Goal: Leave review/rating: Share an evaluation or opinion about a product, service, or content

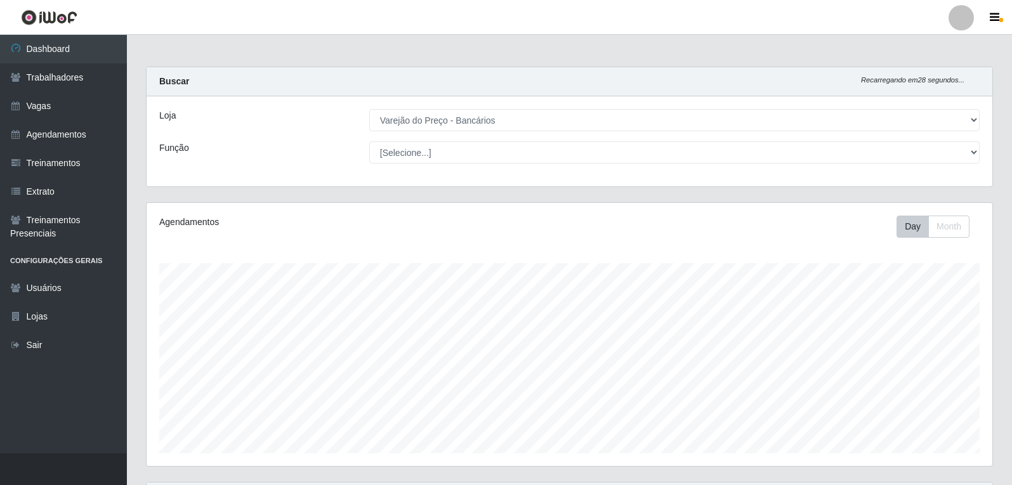
select select "157"
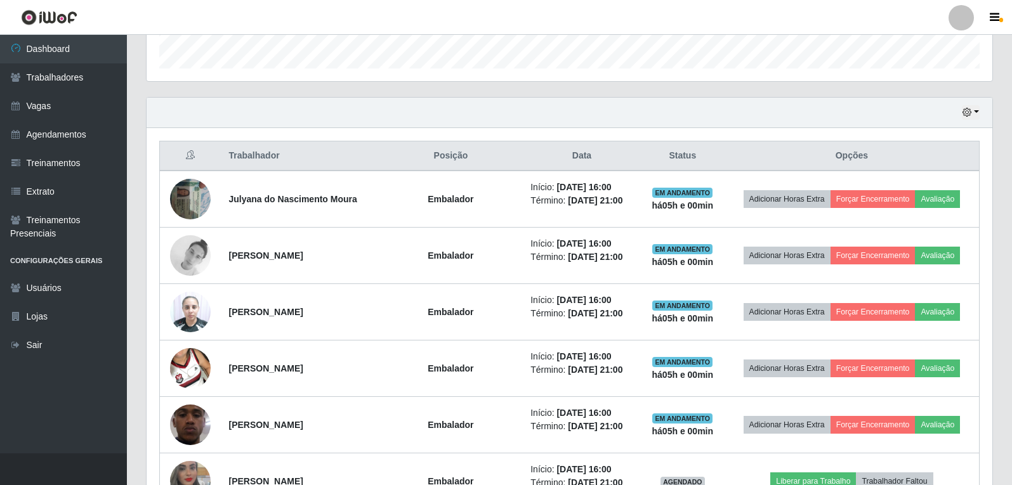
scroll to position [263, 846]
click at [967, 110] on icon "button" at bounding box center [966, 112] width 9 height 9
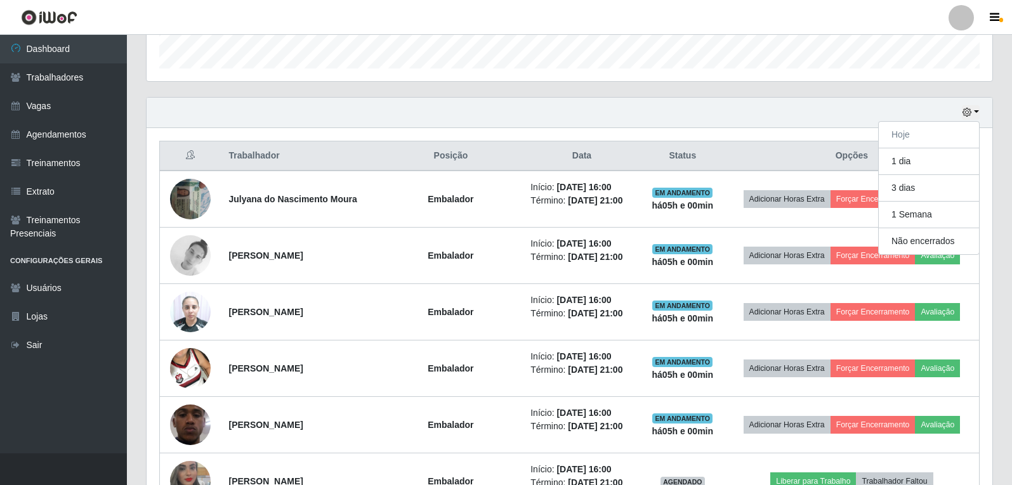
click at [760, 125] on div "Hoje 1 dia 3 dias 1 Semana Não encerrados" at bounding box center [570, 113] width 846 height 30
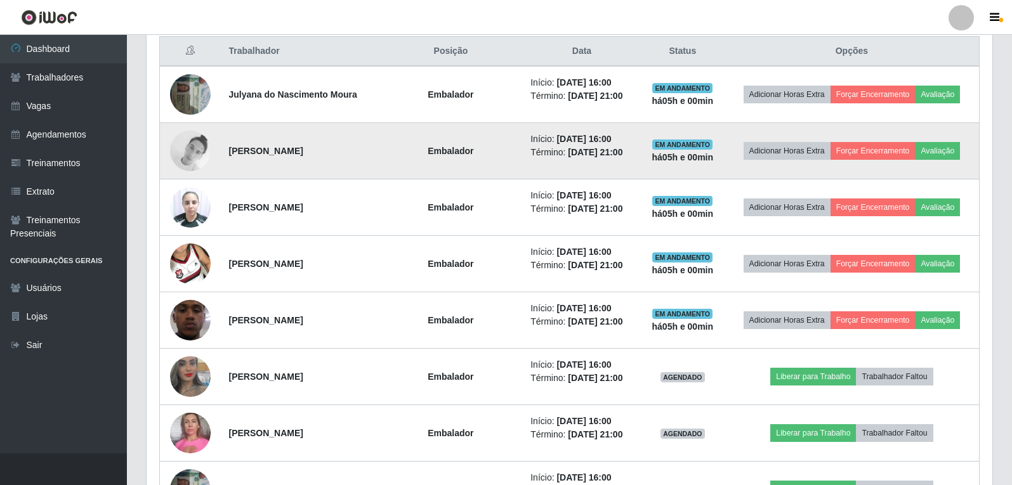
scroll to position [512, 0]
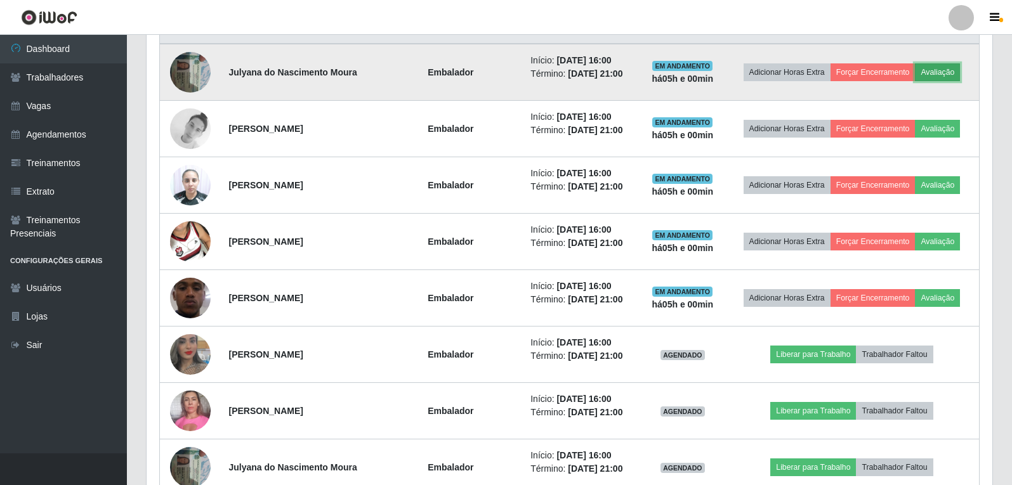
click at [944, 72] on button "Avaliação" at bounding box center [937, 72] width 45 height 18
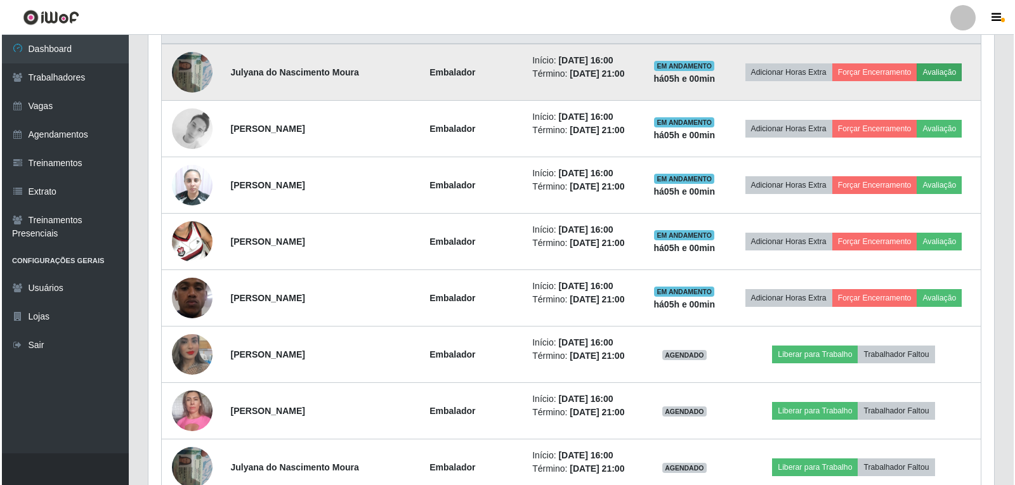
scroll to position [263, 839]
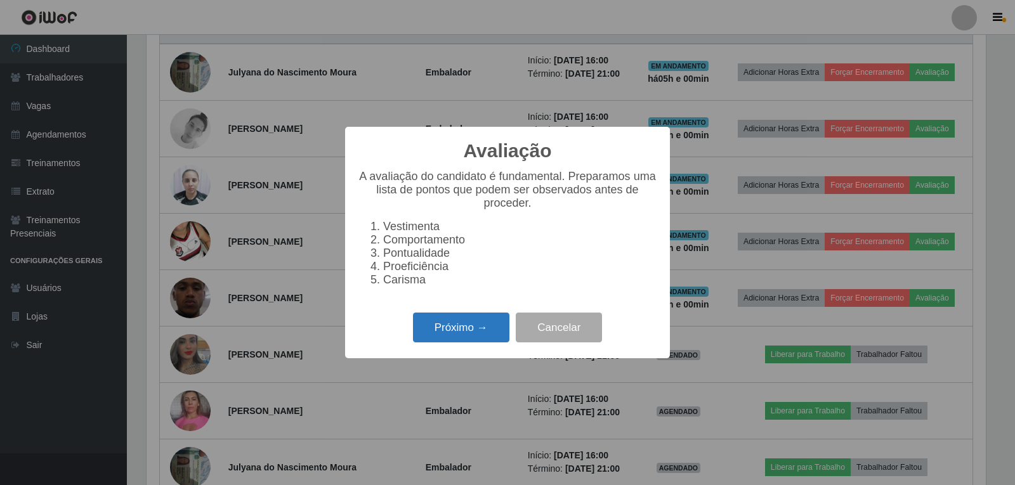
click at [445, 324] on button "Próximo →" at bounding box center [461, 328] width 96 height 30
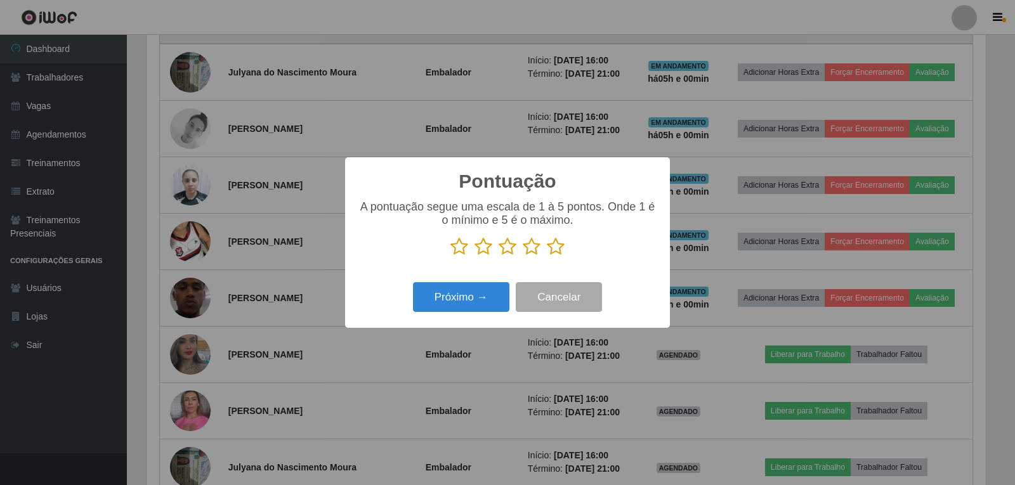
click at [556, 248] on icon at bounding box center [556, 246] width 18 height 19
click at [547, 256] on input "radio" at bounding box center [547, 256] width 0 height 0
click at [490, 296] on button "Próximo →" at bounding box center [461, 297] width 96 height 30
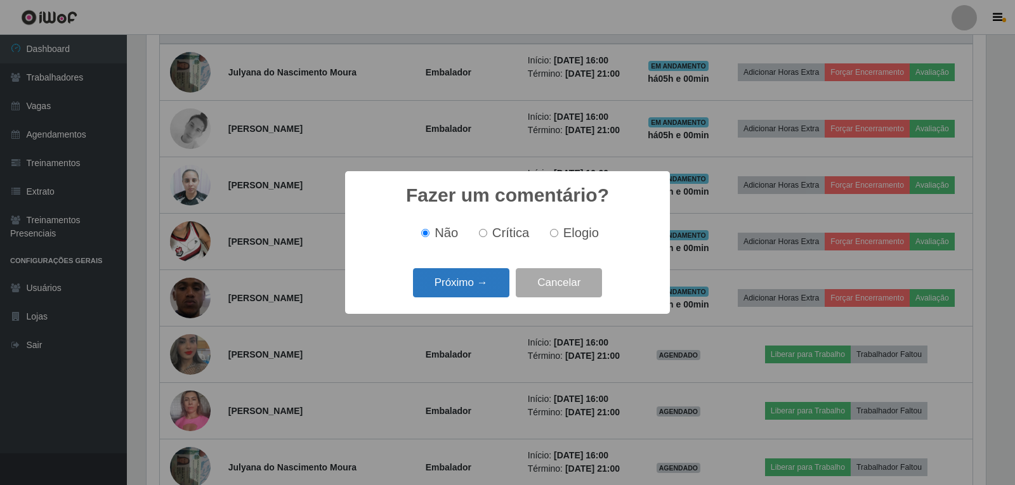
click at [494, 275] on button "Próximo →" at bounding box center [461, 283] width 96 height 30
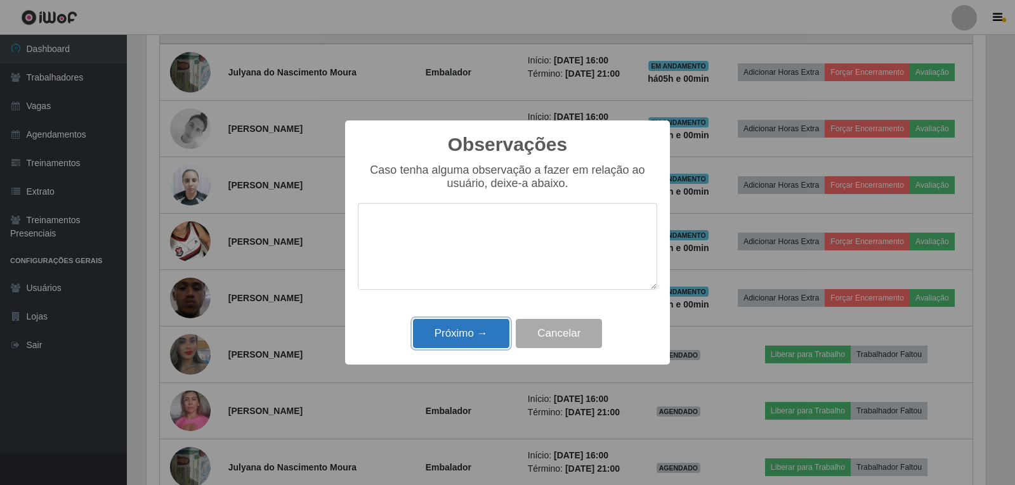
click at [487, 329] on button "Próximo →" at bounding box center [461, 334] width 96 height 30
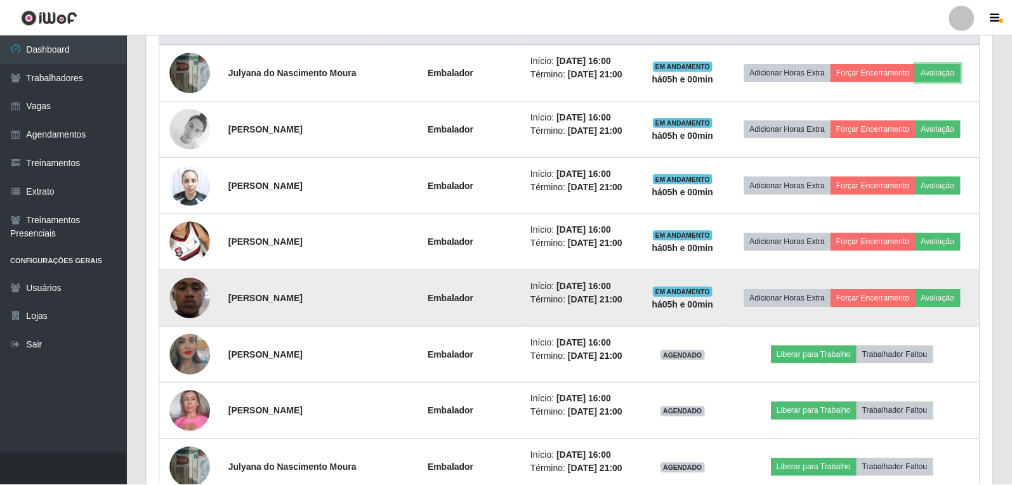
scroll to position [263, 846]
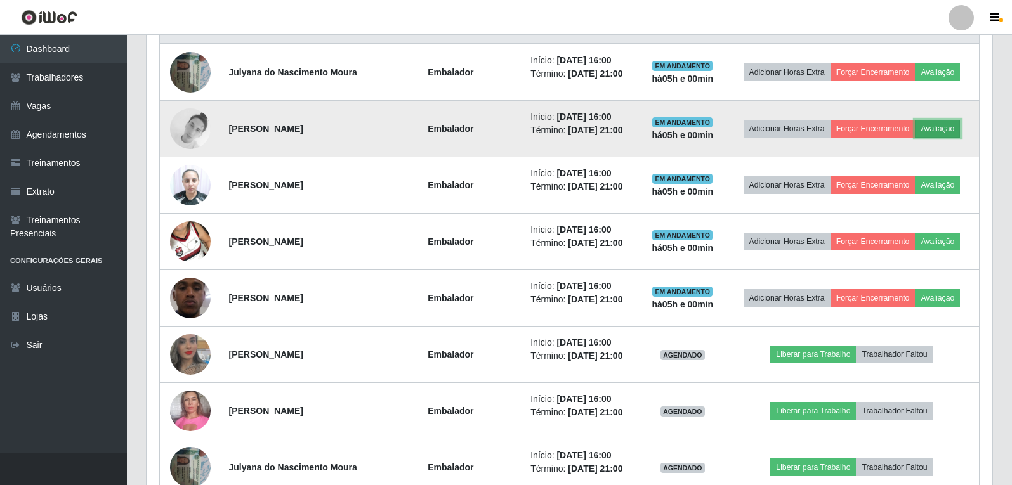
click at [955, 133] on button "Avaliação" at bounding box center [937, 129] width 45 height 18
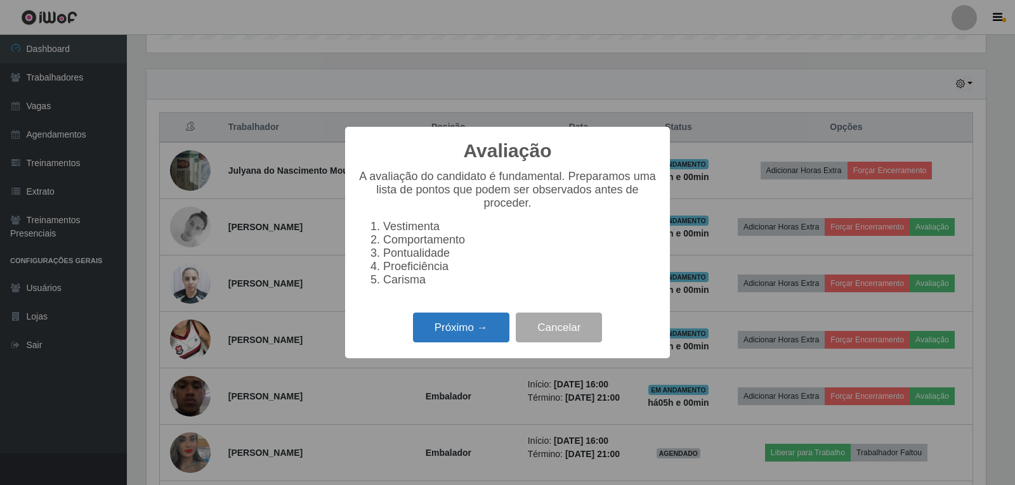
scroll to position [512, 0]
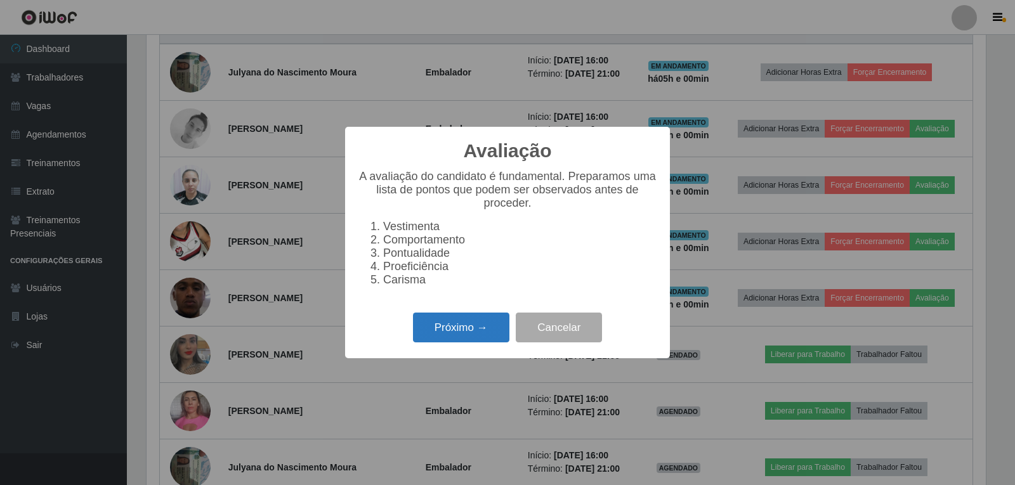
click at [480, 334] on button "Próximo →" at bounding box center [461, 328] width 96 height 30
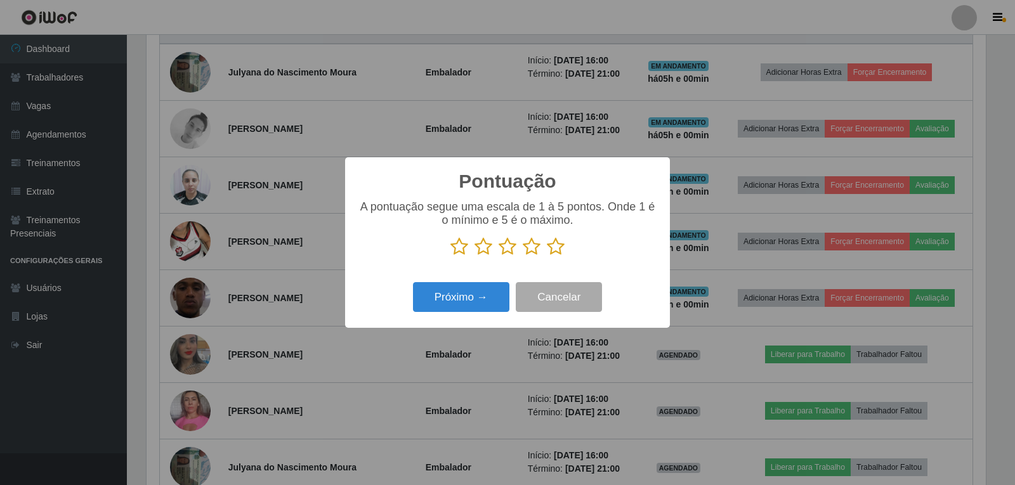
click at [555, 247] on icon at bounding box center [556, 246] width 18 height 19
click at [547, 256] on input "radio" at bounding box center [547, 256] width 0 height 0
click at [492, 292] on button "Próximo →" at bounding box center [461, 297] width 96 height 30
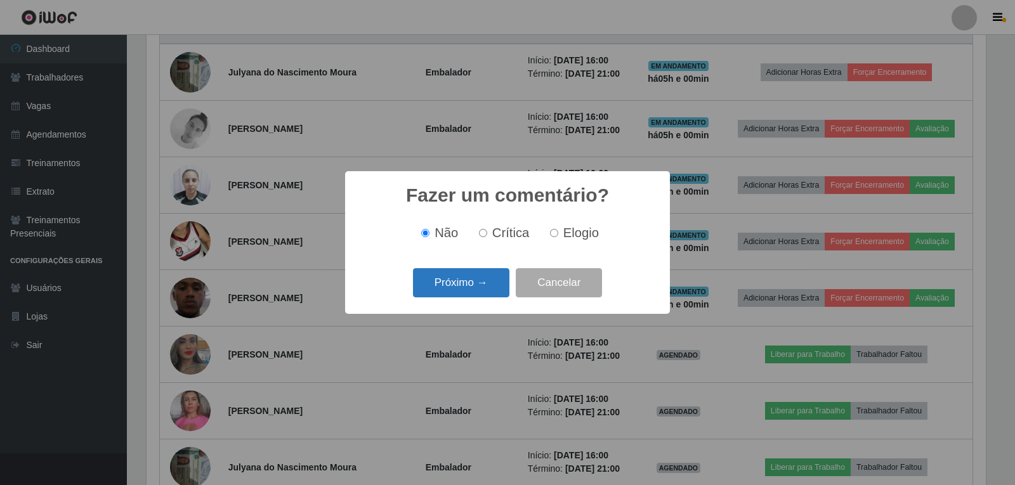
click at [492, 290] on button "Próximo →" at bounding box center [461, 283] width 96 height 30
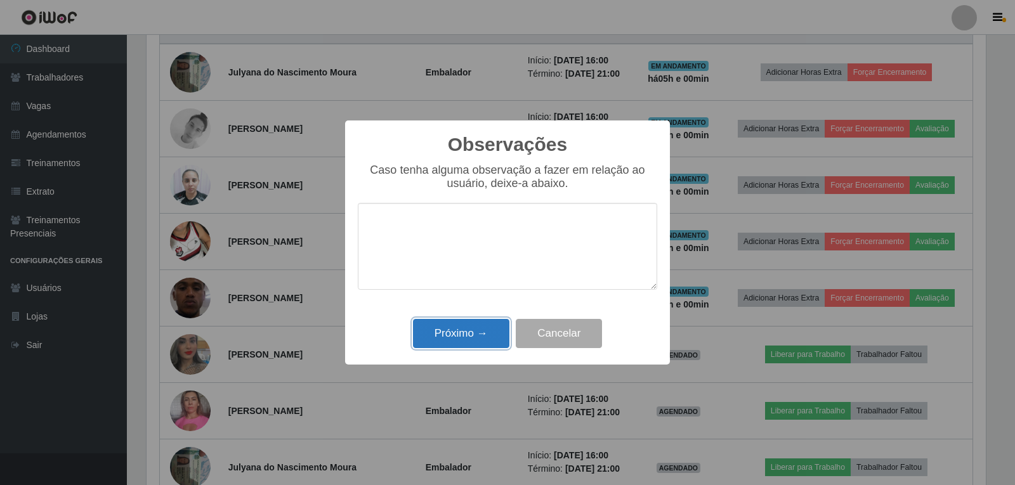
click at [490, 324] on button "Próximo →" at bounding box center [461, 334] width 96 height 30
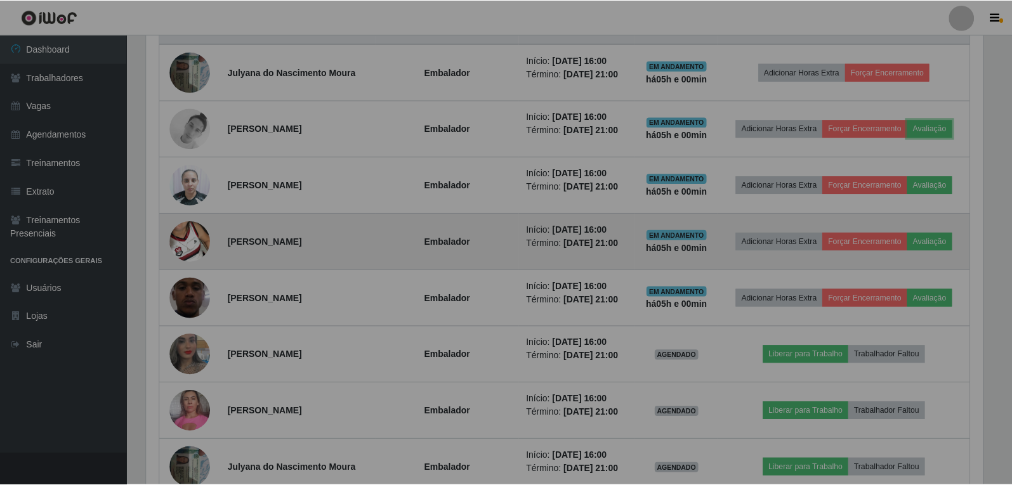
scroll to position [263, 846]
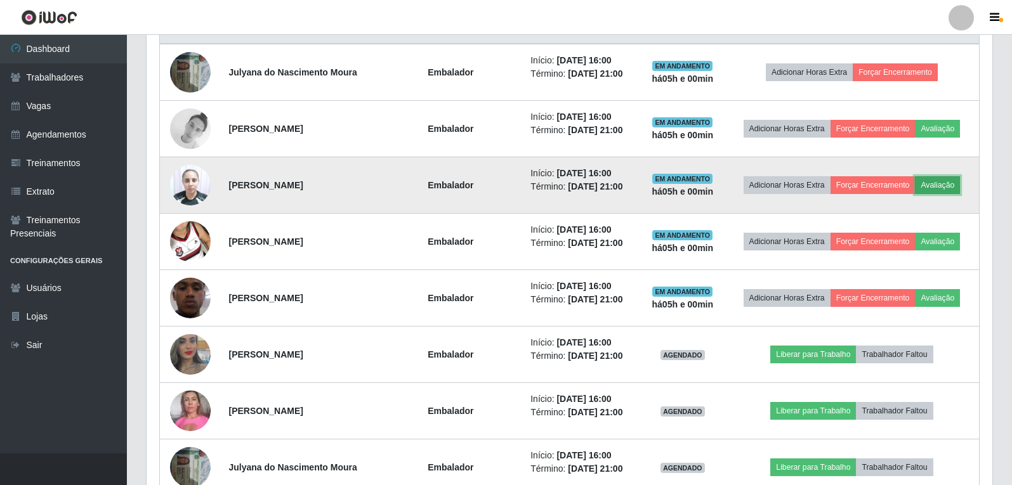
click at [942, 190] on button "Avaliação" at bounding box center [937, 185] width 45 height 18
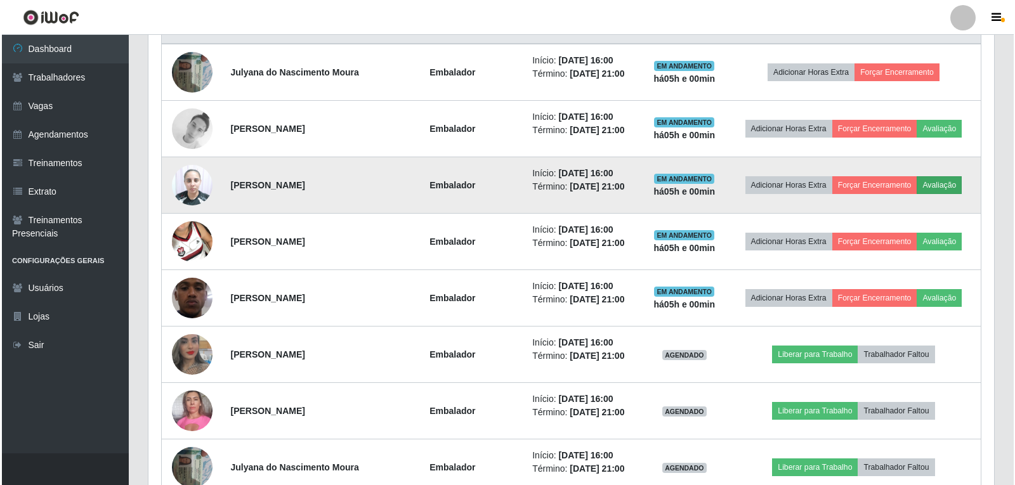
scroll to position [263, 839]
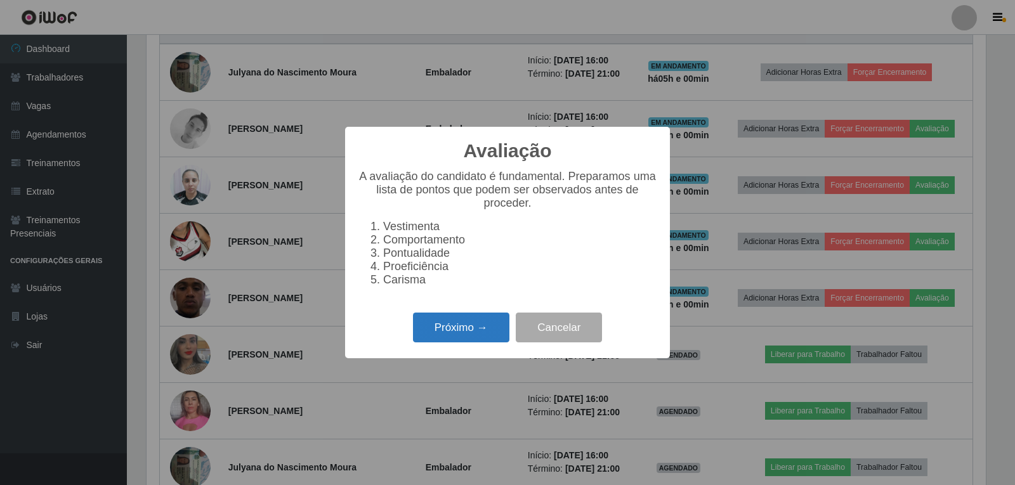
click at [483, 324] on button "Próximo →" at bounding box center [461, 328] width 96 height 30
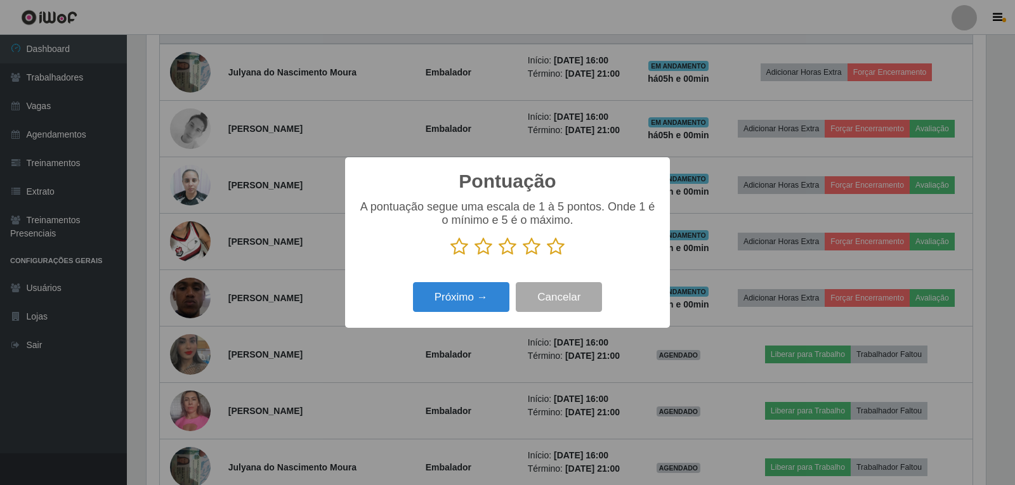
scroll to position [634115, 633539]
click at [551, 249] on icon at bounding box center [556, 246] width 18 height 19
click at [547, 256] on input "radio" at bounding box center [547, 256] width 0 height 0
click at [490, 296] on button "Próximo →" at bounding box center [461, 297] width 96 height 30
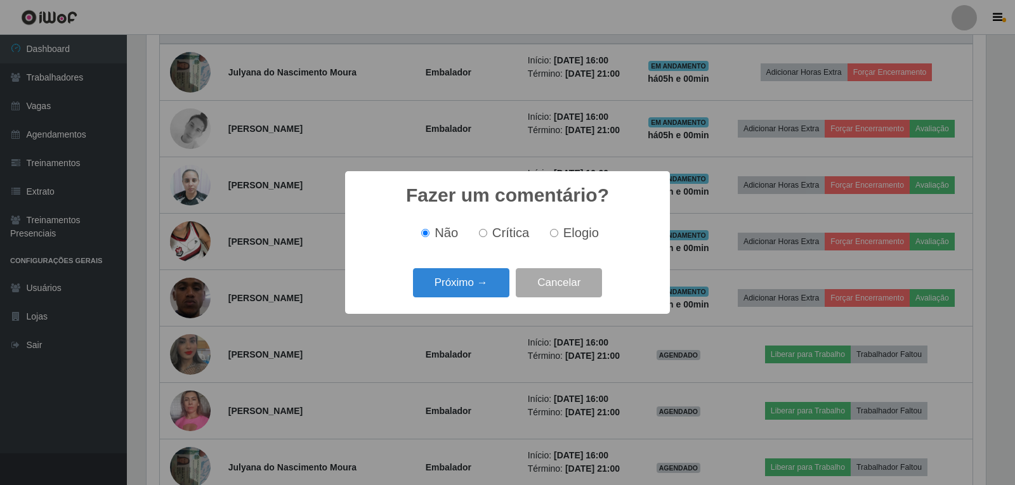
click at [511, 273] on div "Próximo → Cancelar" at bounding box center [507, 283] width 299 height 36
click at [500, 278] on button "Próximo →" at bounding box center [461, 283] width 96 height 30
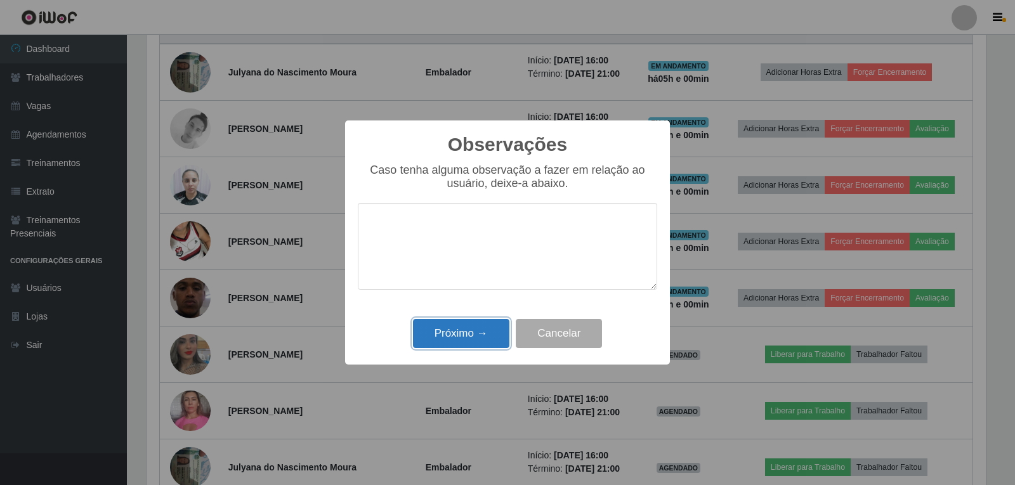
click at [492, 326] on button "Próximo →" at bounding box center [461, 334] width 96 height 30
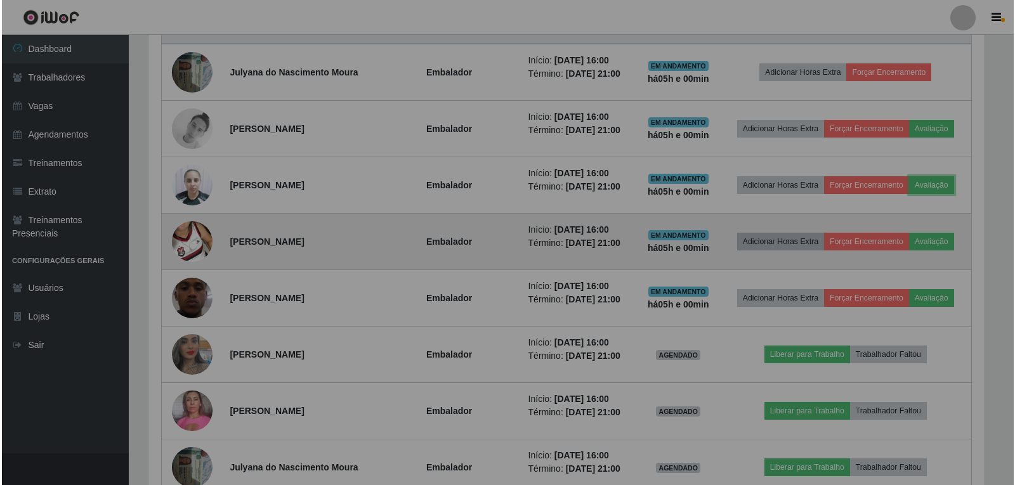
scroll to position [263, 846]
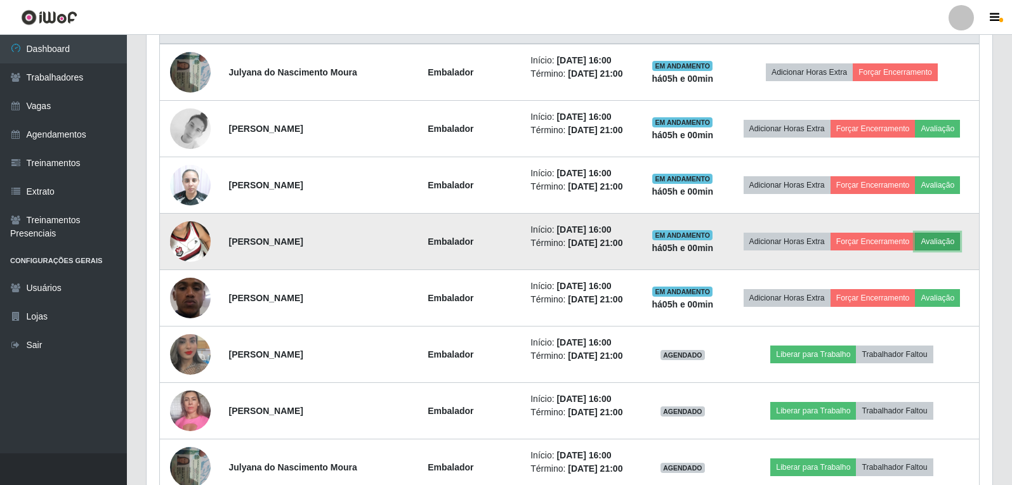
click at [948, 242] on button "Avaliação" at bounding box center [937, 242] width 45 height 18
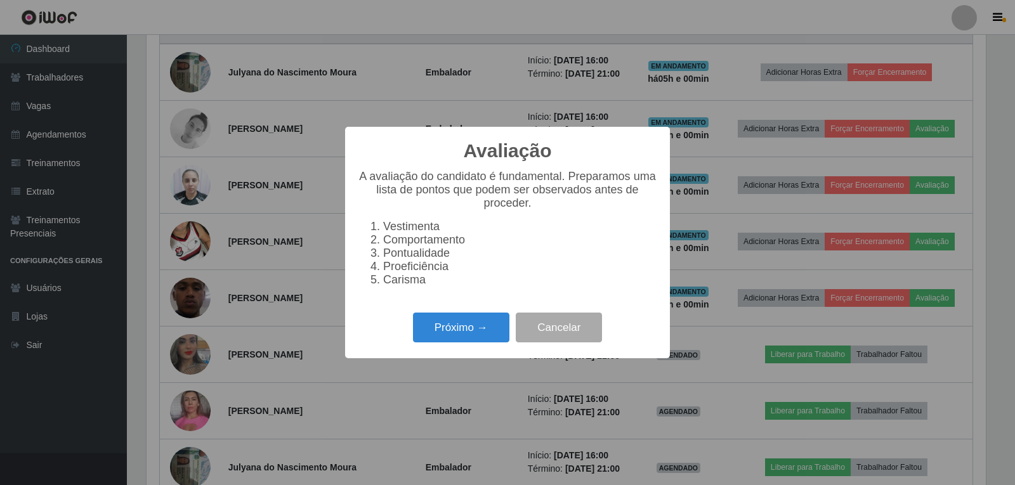
scroll to position [263, 839]
click at [487, 330] on button "Próximo →" at bounding box center [461, 328] width 96 height 30
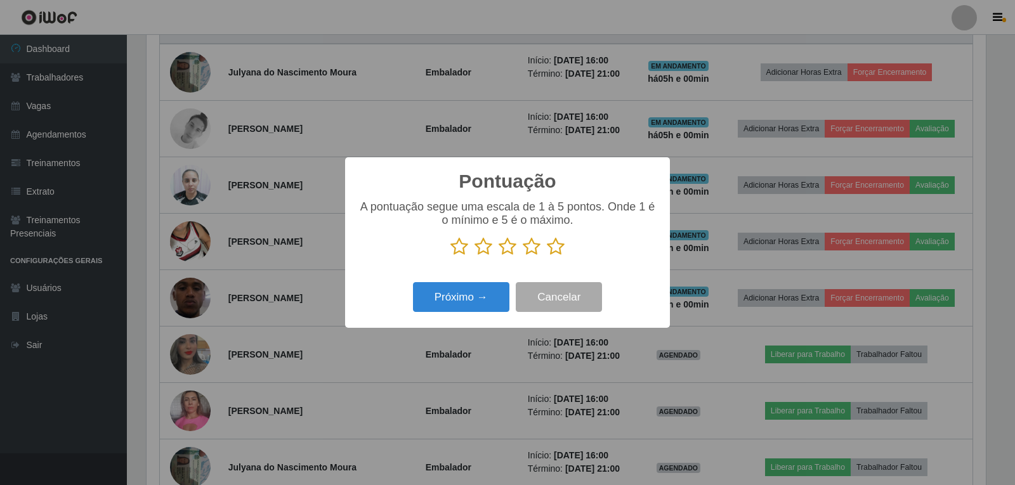
click at [556, 243] on icon at bounding box center [556, 246] width 18 height 19
click at [547, 256] on input "radio" at bounding box center [547, 256] width 0 height 0
click at [490, 297] on button "Próximo →" at bounding box center [461, 297] width 96 height 30
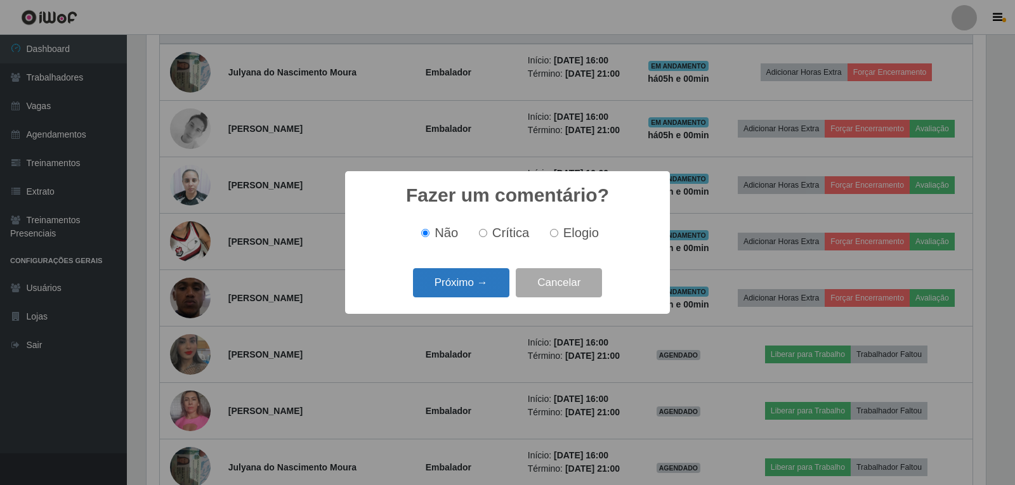
click at [487, 287] on button "Próximo →" at bounding box center [461, 283] width 96 height 30
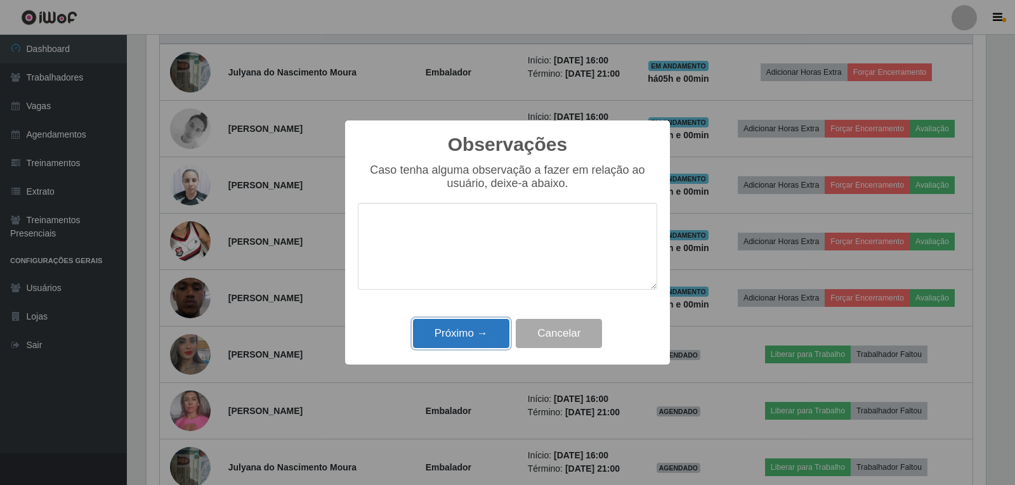
click at [499, 324] on button "Próximo →" at bounding box center [461, 334] width 96 height 30
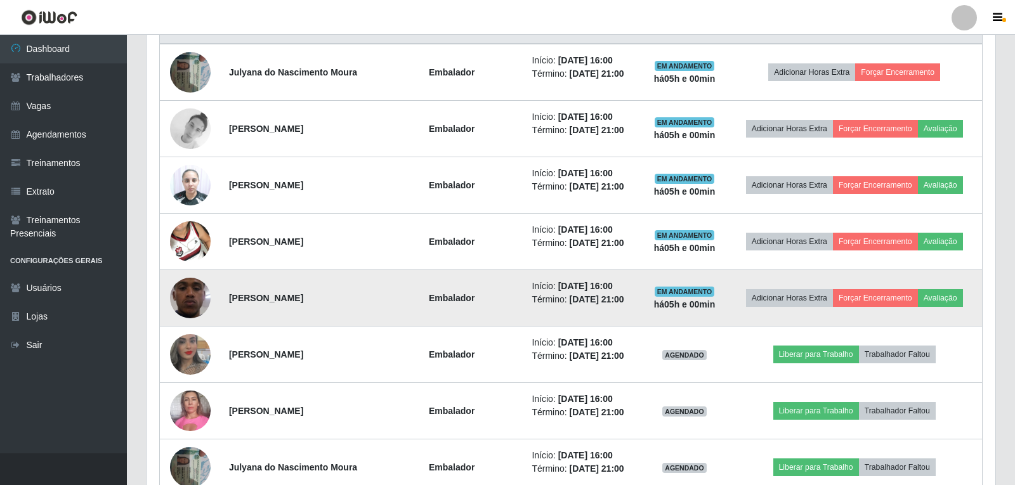
scroll to position [263, 846]
click at [933, 299] on button "Avaliação" at bounding box center [937, 298] width 45 height 18
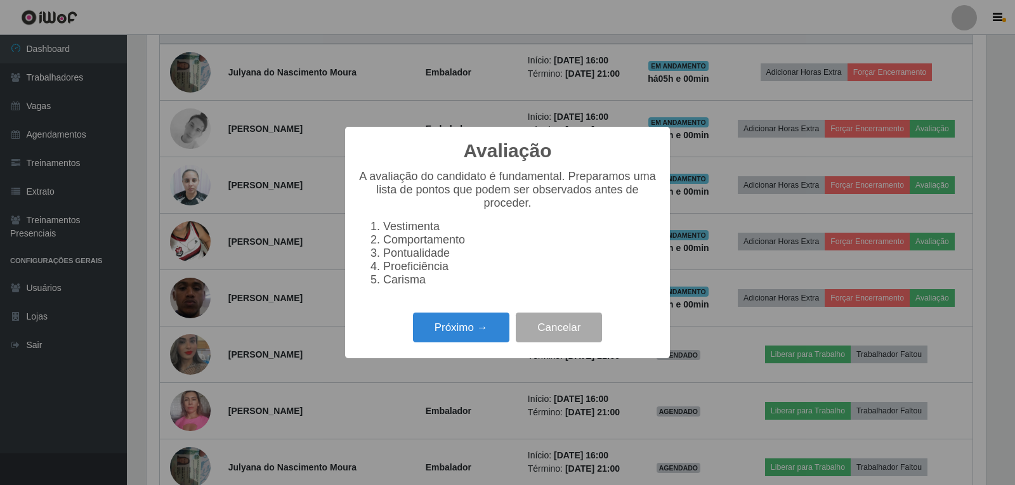
scroll to position [263, 839]
click at [465, 341] on button "Próximo →" at bounding box center [461, 328] width 96 height 30
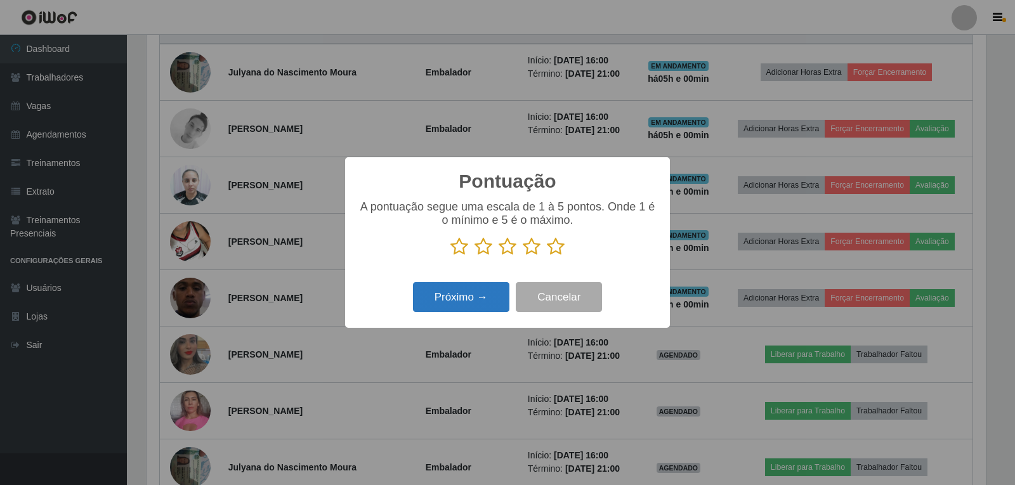
scroll to position [0, 0]
click at [556, 250] on icon at bounding box center [556, 246] width 18 height 19
click at [547, 256] on input "radio" at bounding box center [547, 256] width 0 height 0
click at [488, 298] on button "Próximo →" at bounding box center [461, 297] width 96 height 30
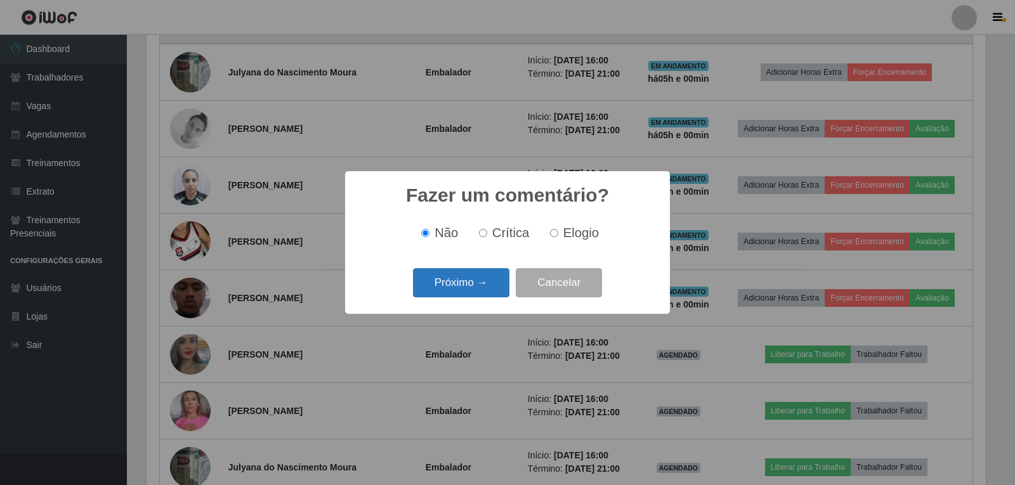
click at [495, 280] on button "Próximo →" at bounding box center [461, 283] width 96 height 30
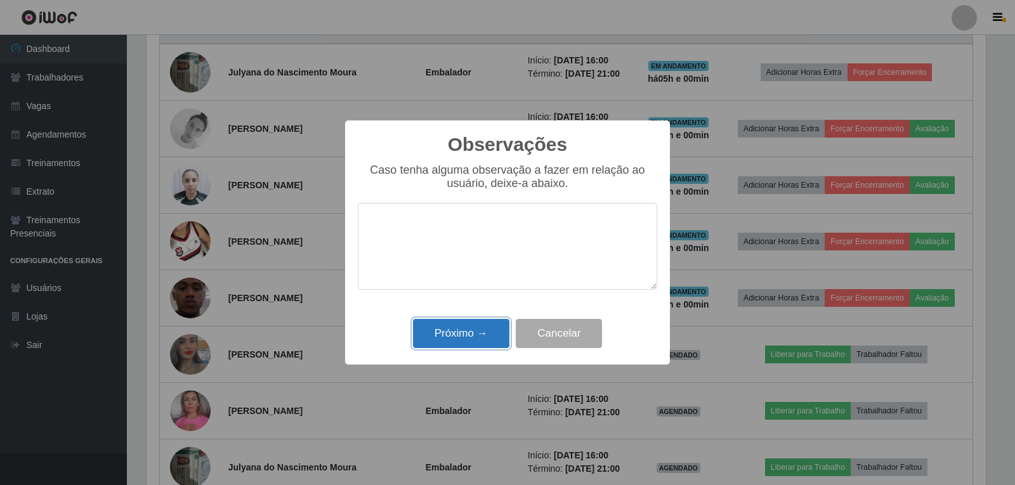
click at [494, 332] on button "Próximo →" at bounding box center [461, 334] width 96 height 30
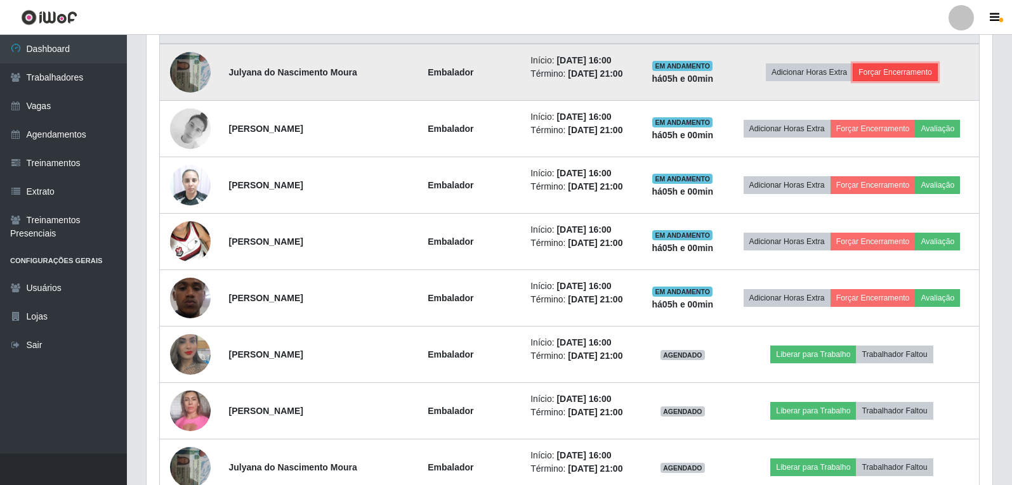
click at [907, 72] on button "Forçar Encerramento" at bounding box center [895, 72] width 85 height 18
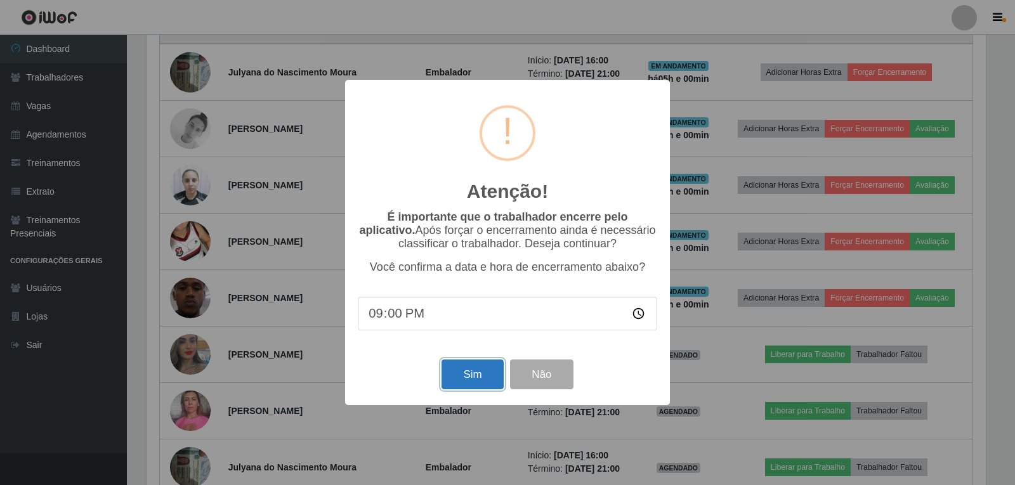
click at [464, 375] on button "Sim" at bounding box center [473, 375] width 62 height 30
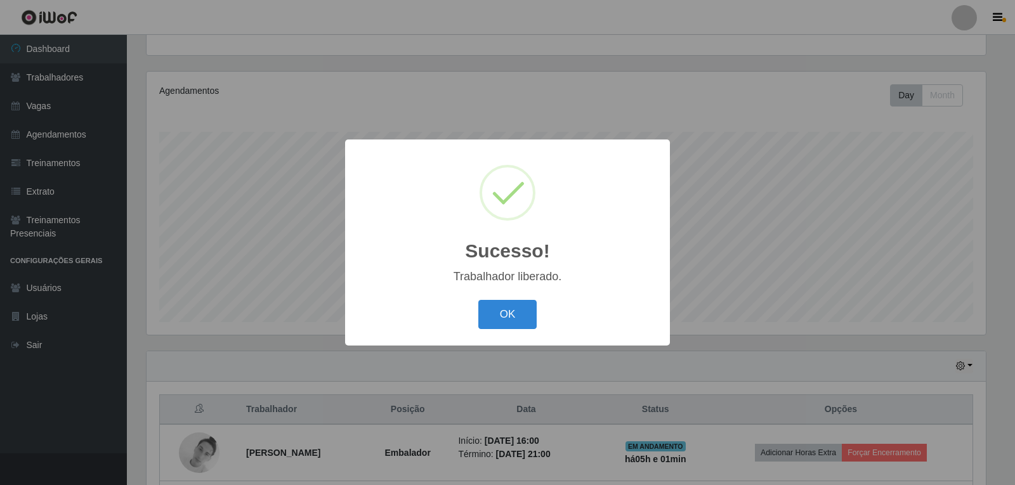
click at [478, 300] on button "OK" at bounding box center [507, 315] width 59 height 30
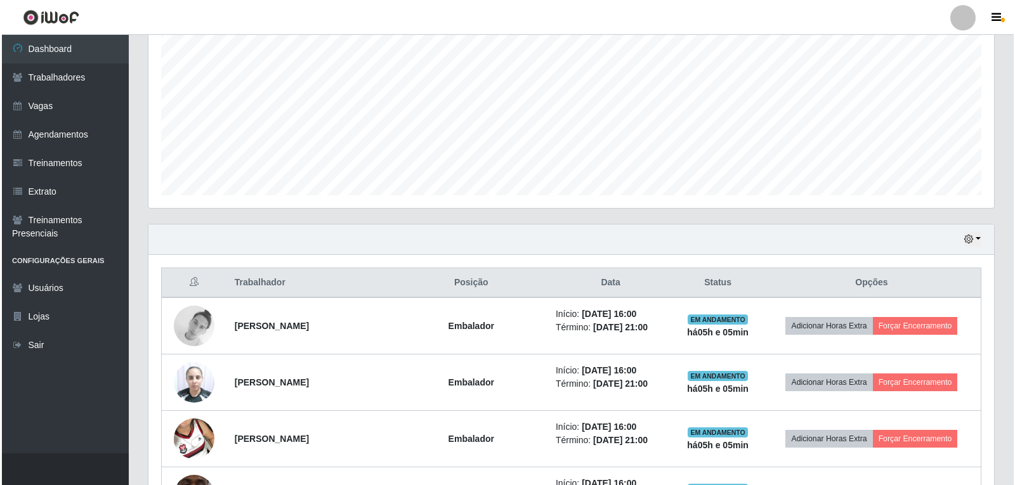
scroll to position [322, 0]
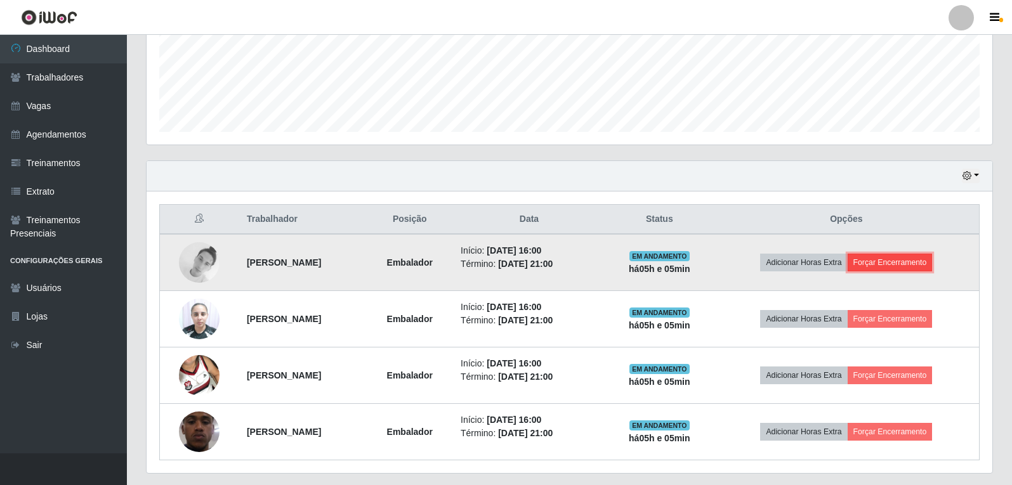
click at [933, 263] on button "Forçar Encerramento" at bounding box center [890, 263] width 85 height 18
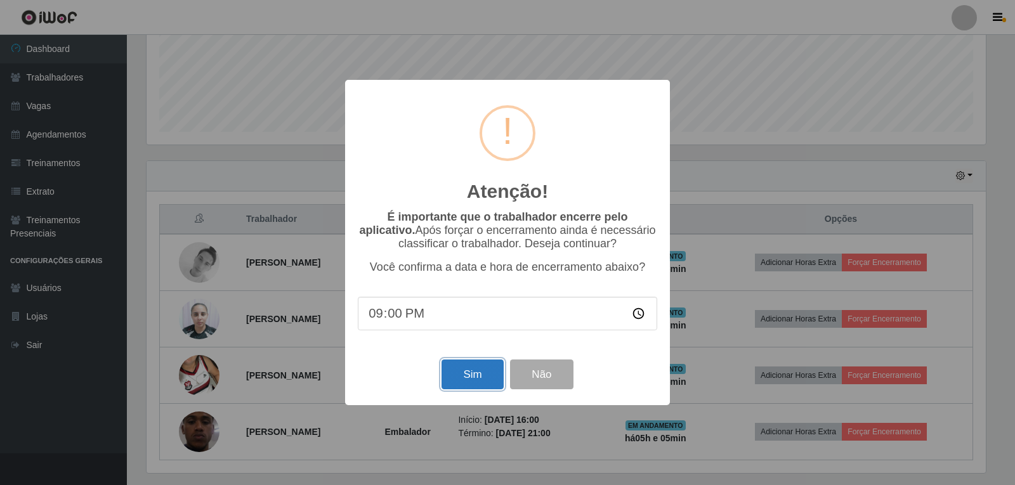
click at [469, 377] on button "Sim" at bounding box center [473, 375] width 62 height 30
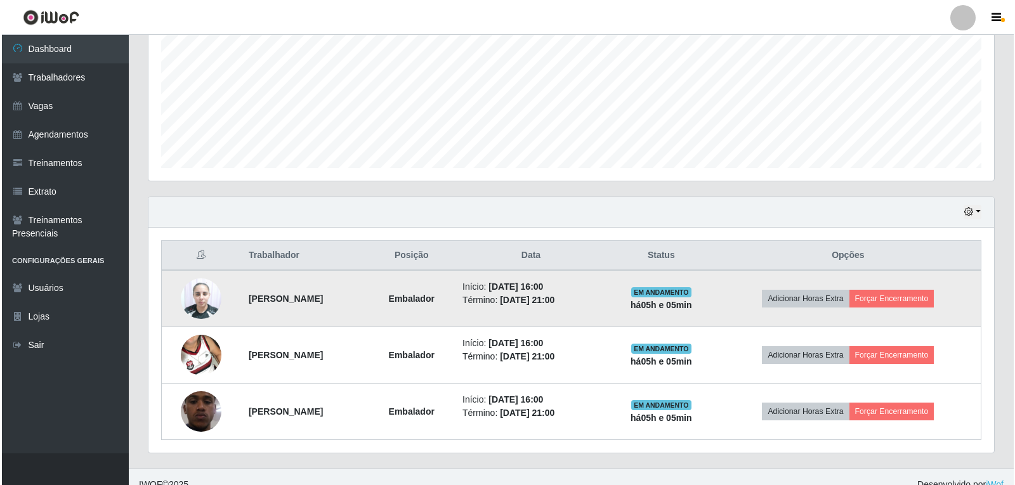
scroll to position [301, 0]
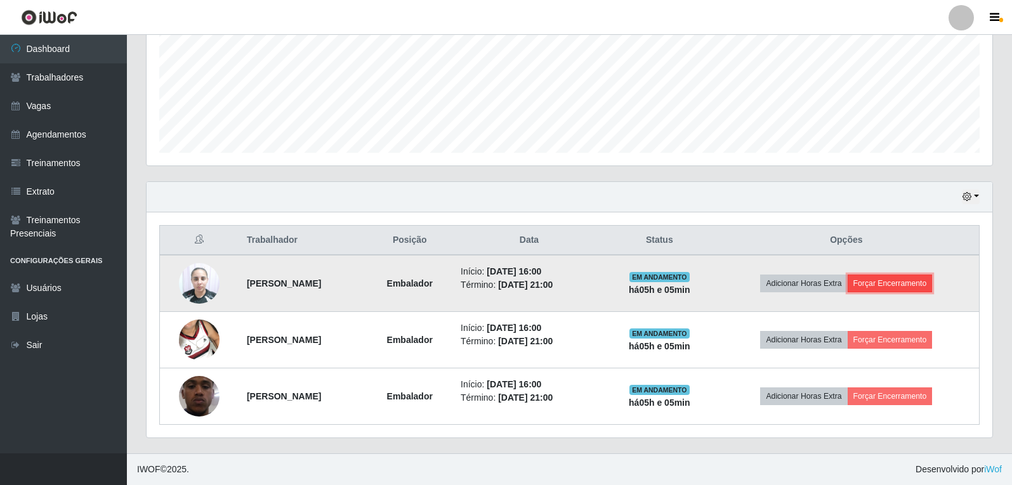
click at [891, 288] on button "Forçar Encerramento" at bounding box center [890, 284] width 85 height 18
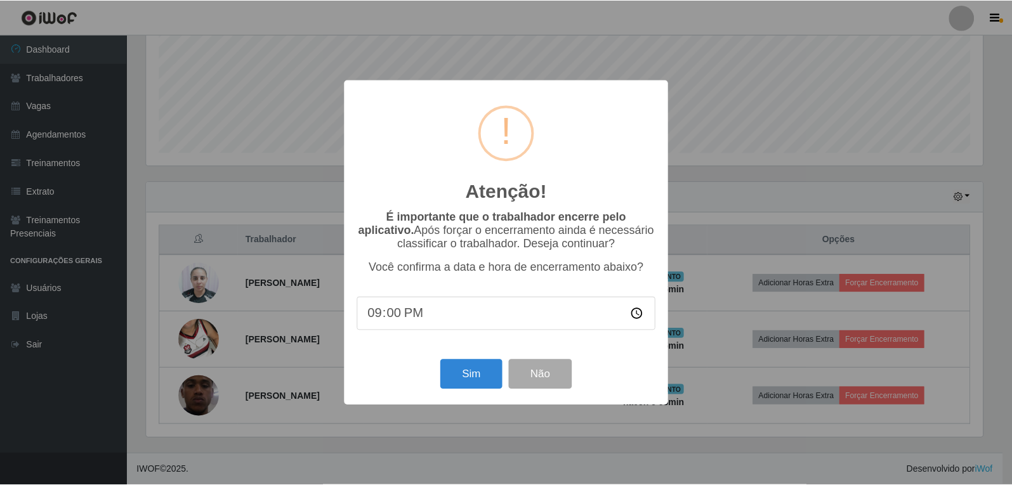
scroll to position [263, 839]
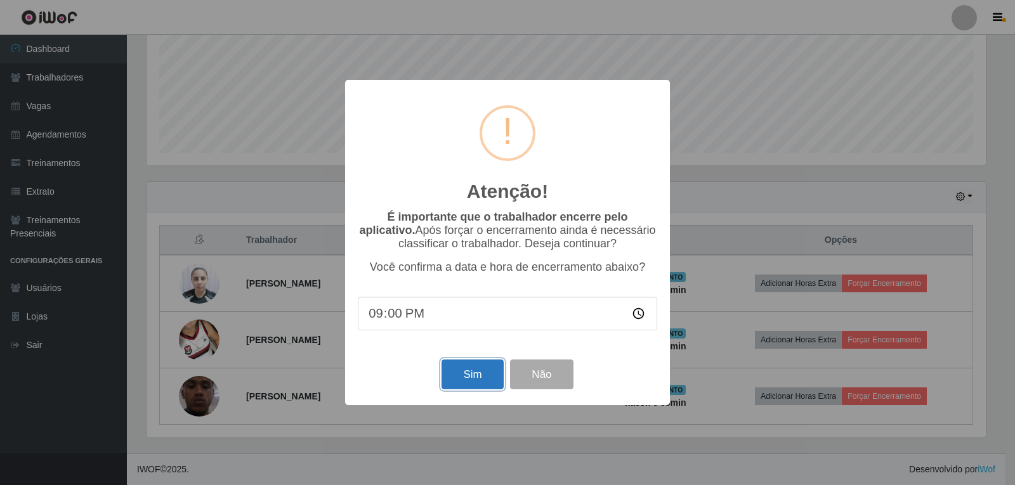
click at [488, 373] on button "Sim" at bounding box center [473, 375] width 62 height 30
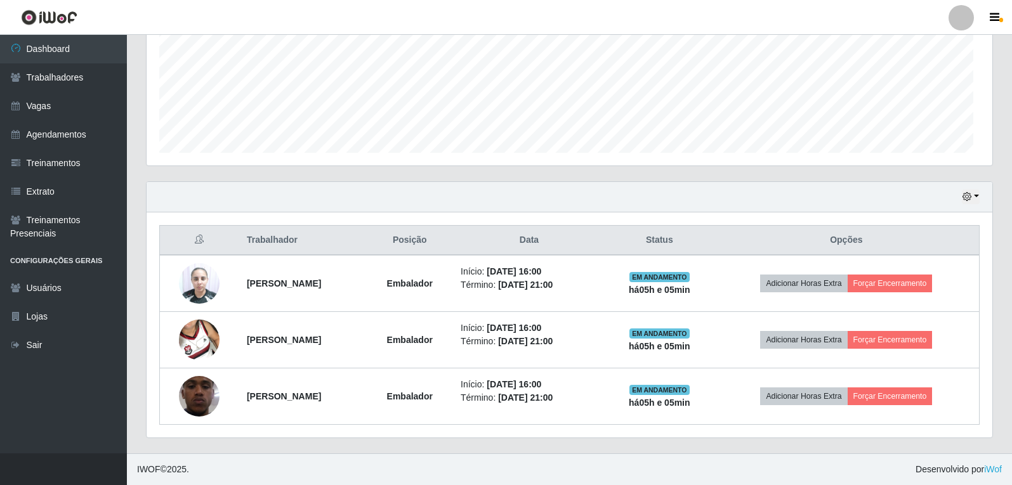
scroll to position [263, 846]
click at [848, 275] on button "Forçar Encerramento" at bounding box center [890, 284] width 85 height 18
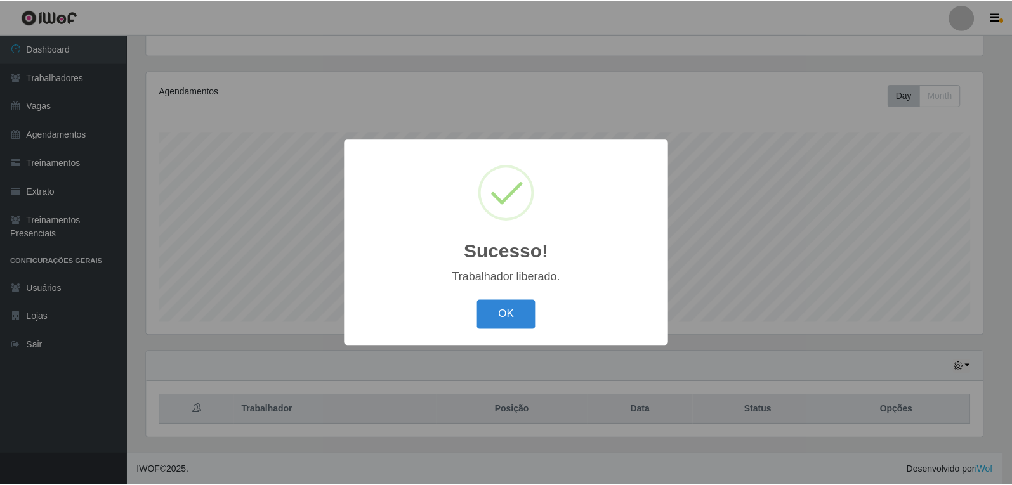
scroll to position [131, 0]
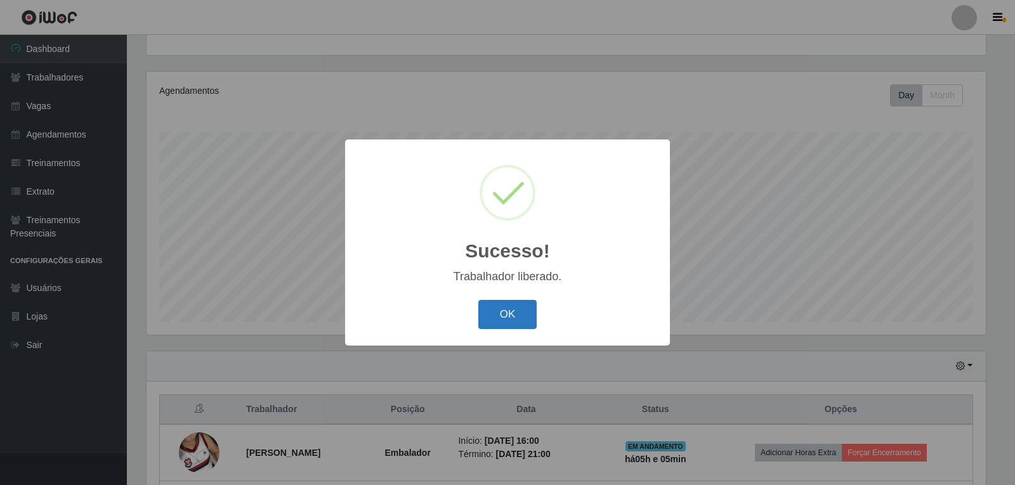
click at [509, 310] on button "OK" at bounding box center [507, 315] width 59 height 30
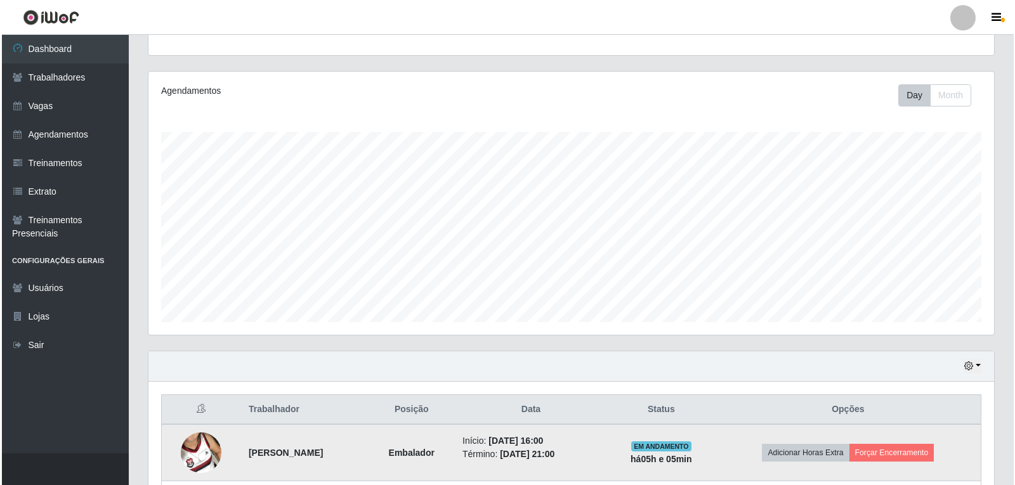
scroll to position [244, 0]
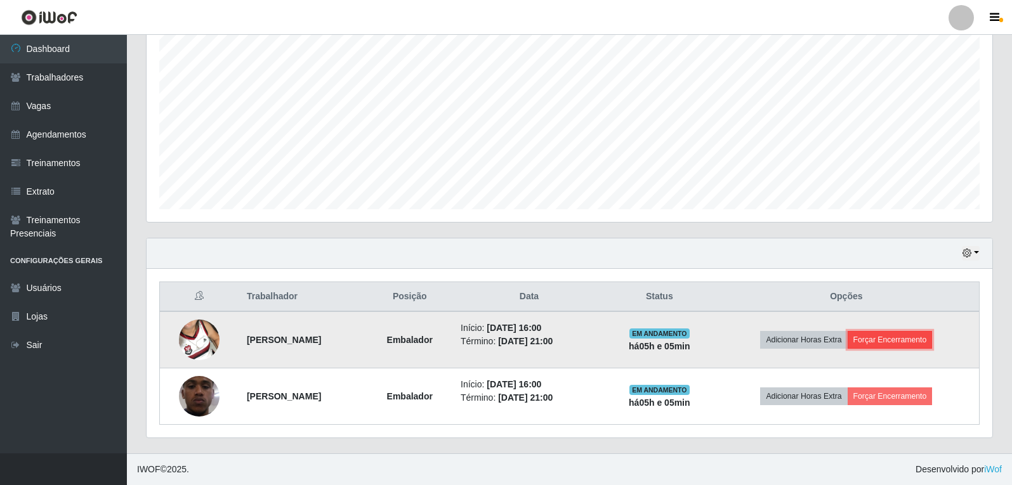
click at [900, 339] on button "Forçar Encerramento" at bounding box center [890, 340] width 85 height 18
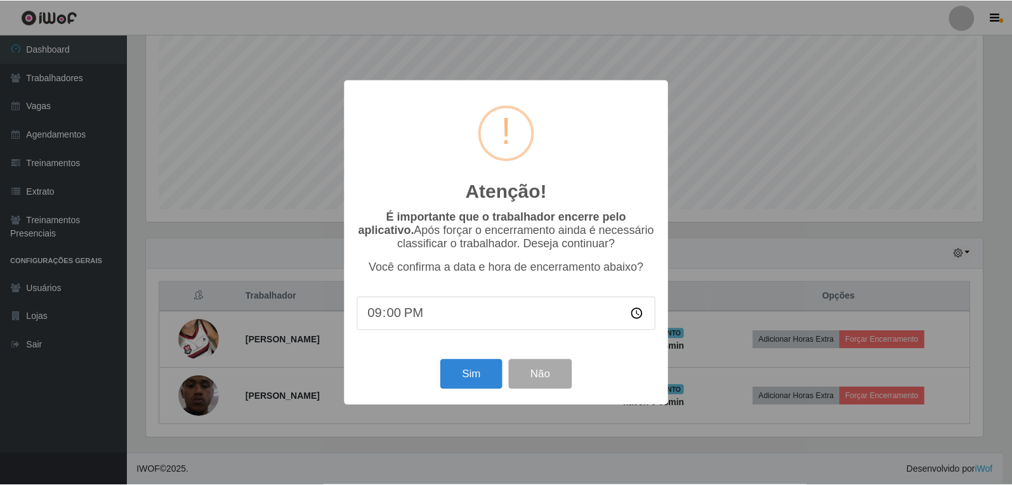
scroll to position [263, 839]
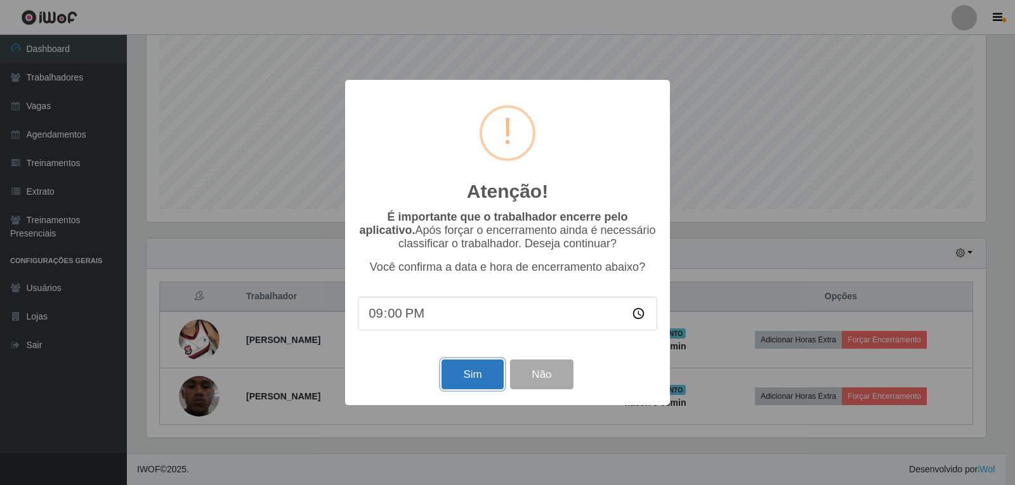
click at [479, 374] on button "Sim" at bounding box center [473, 375] width 62 height 30
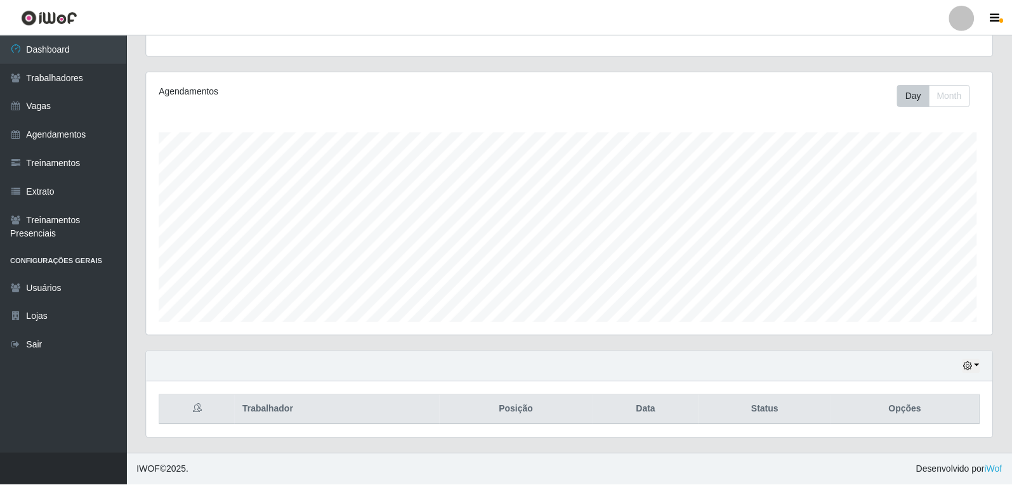
scroll to position [263, 846]
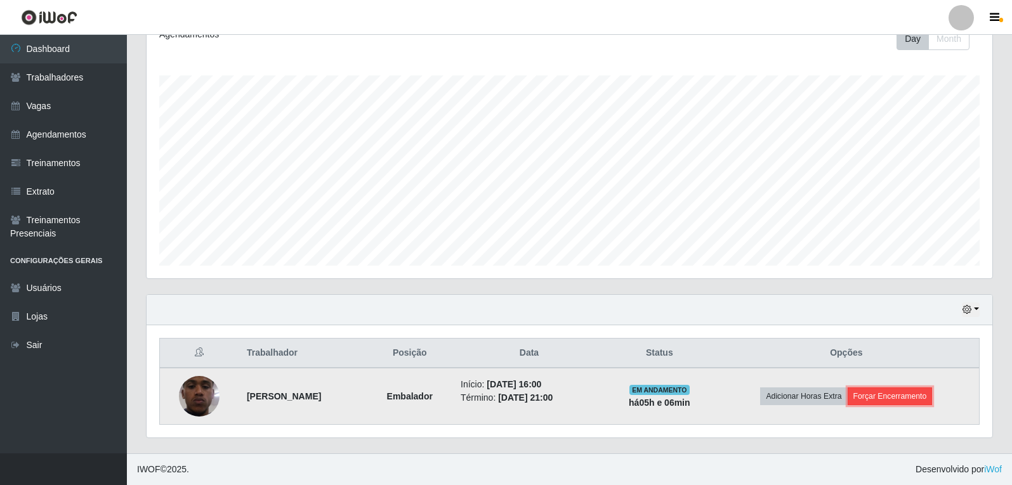
click at [908, 391] on button "Forçar Encerramento" at bounding box center [890, 397] width 85 height 18
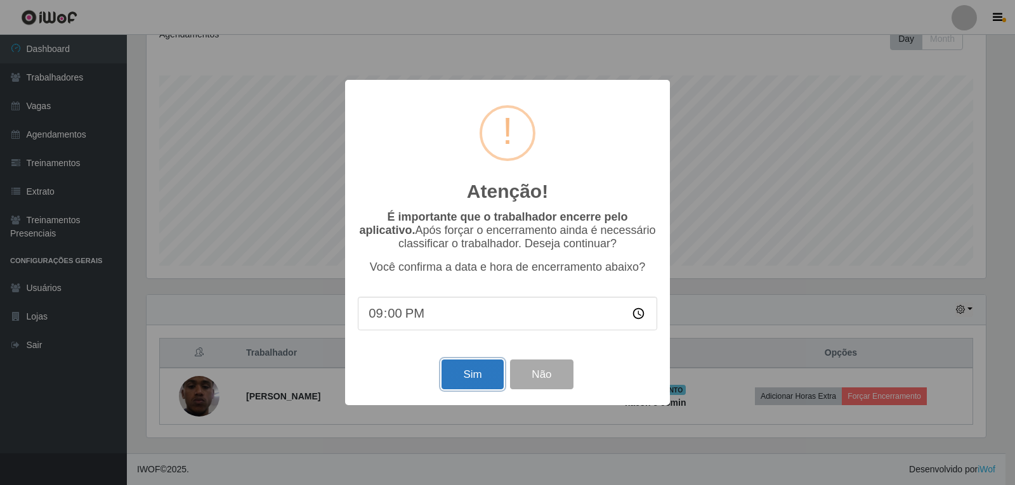
click at [480, 373] on button "Sim" at bounding box center [473, 375] width 62 height 30
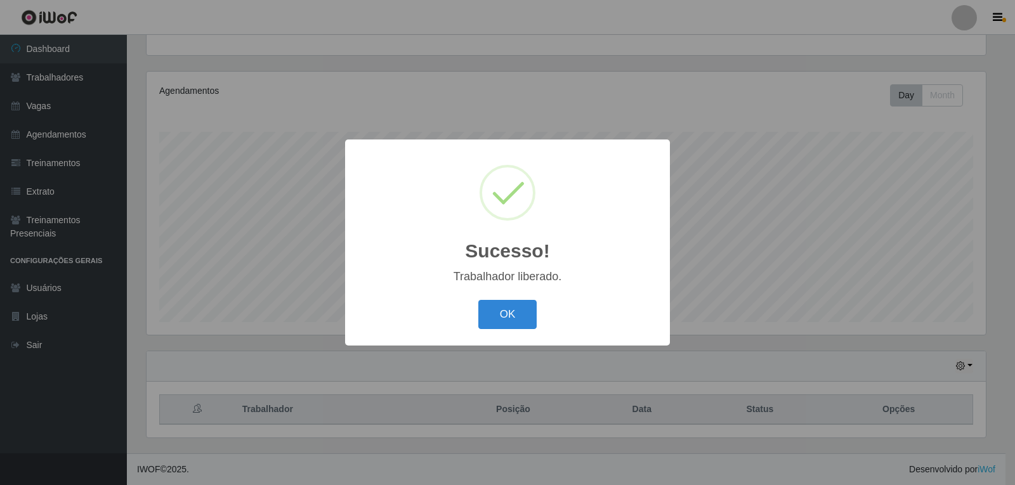
click at [478, 300] on button "OK" at bounding box center [507, 315] width 59 height 30
